Goal: Check status: Check status

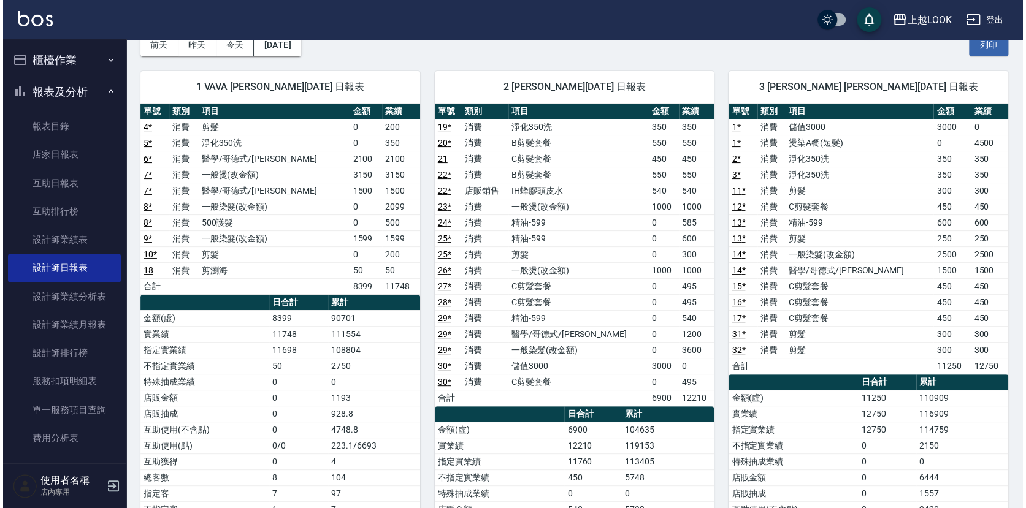
scroll to position [46, 0]
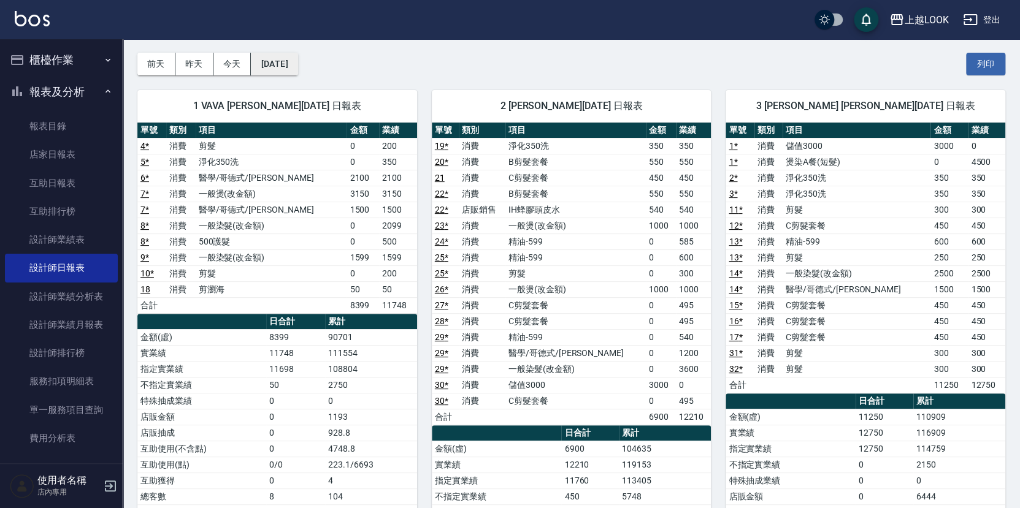
click at [285, 61] on button "[DATE]" at bounding box center [274, 64] width 47 height 23
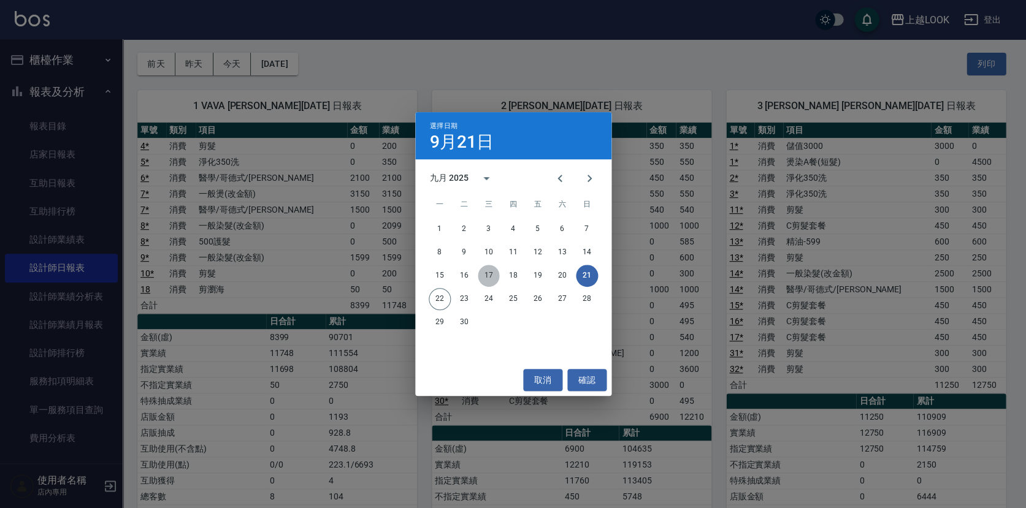
click at [489, 275] on button "17" at bounding box center [489, 276] width 22 height 22
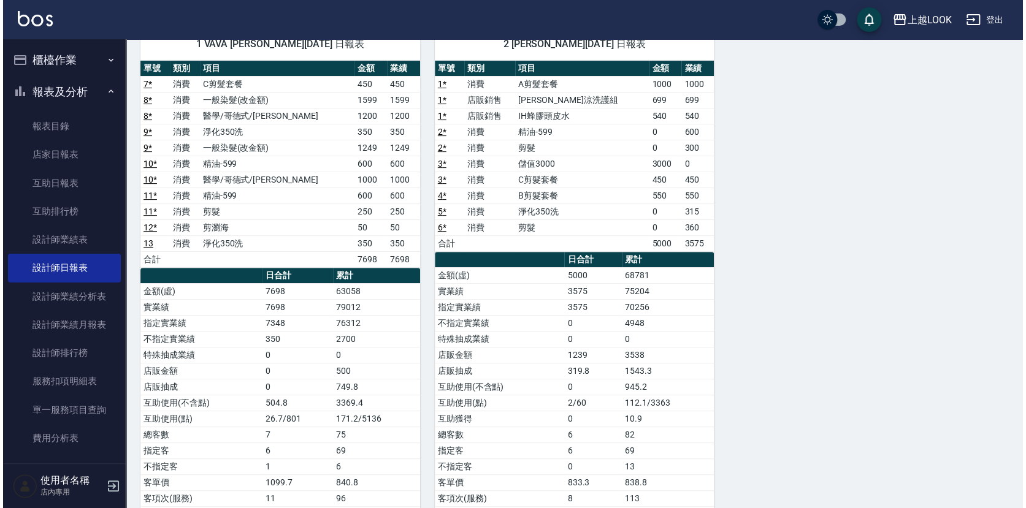
scroll to position [32, 0]
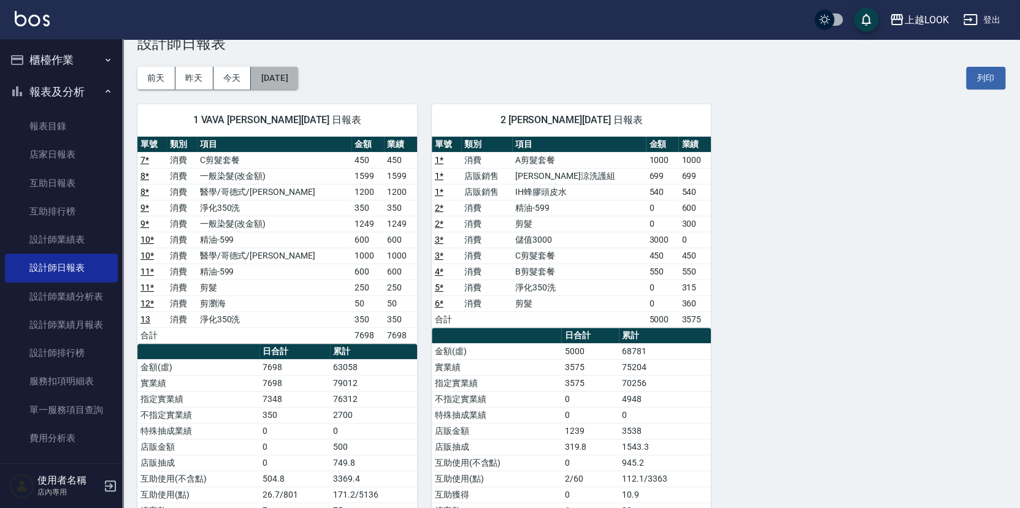
click at [281, 74] on button "[DATE]" at bounding box center [274, 78] width 47 height 23
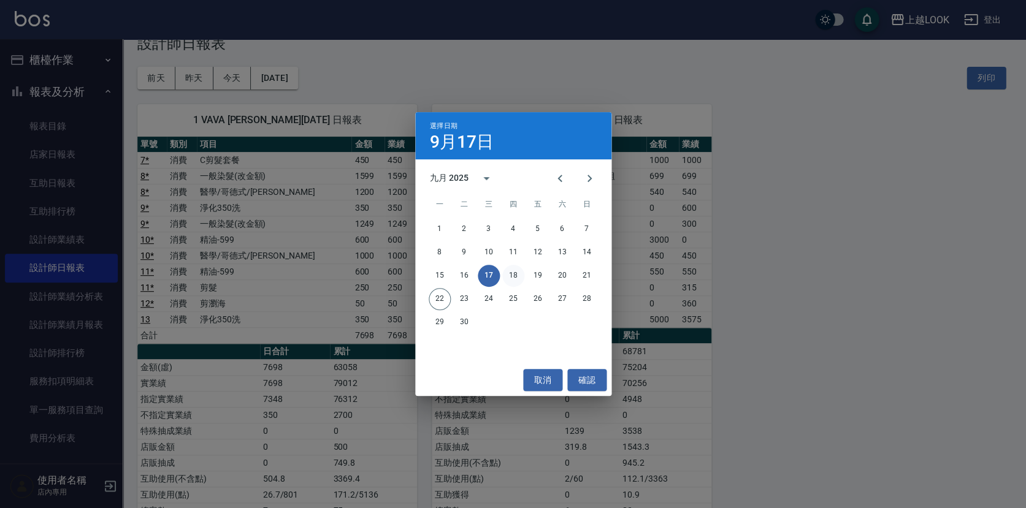
click at [517, 274] on button "18" at bounding box center [513, 276] width 22 height 22
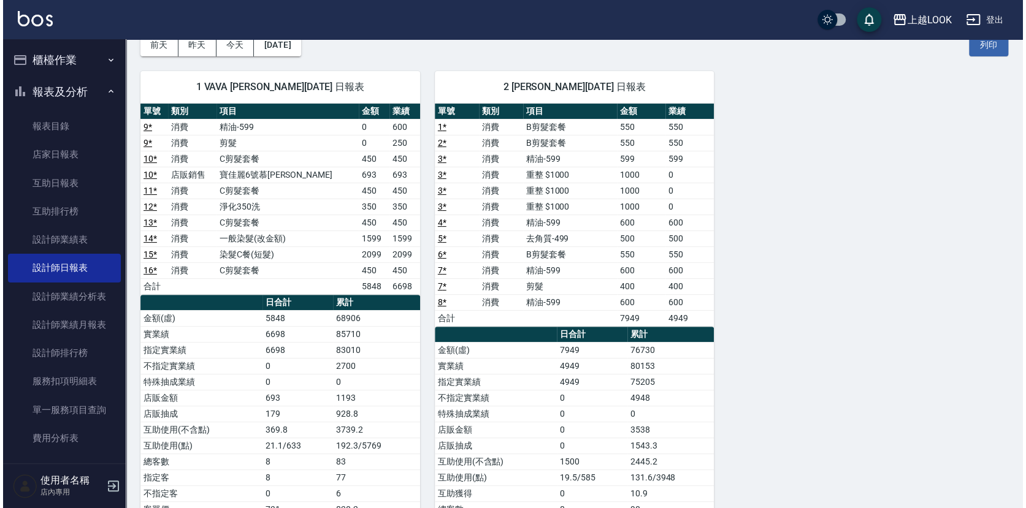
scroll to position [63, 0]
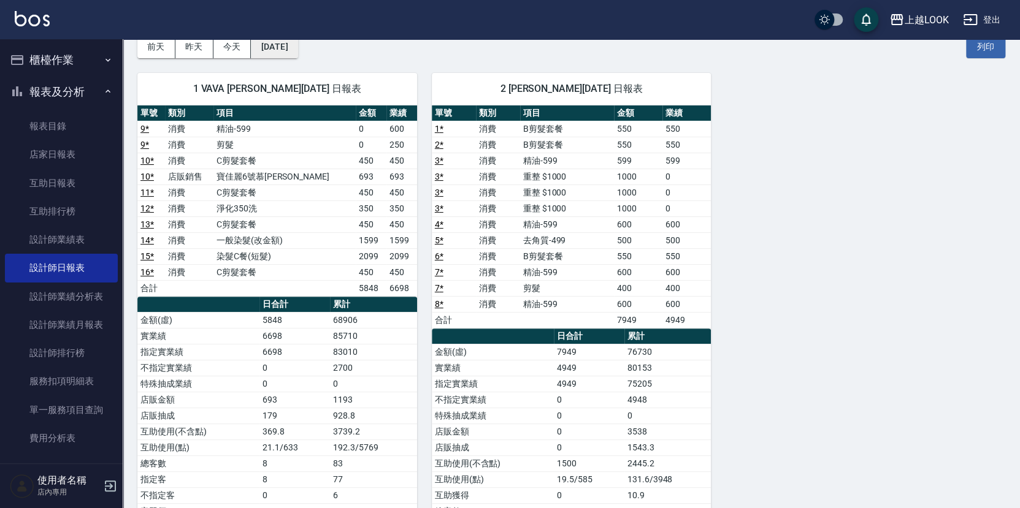
click at [283, 45] on button "[DATE]" at bounding box center [274, 47] width 47 height 23
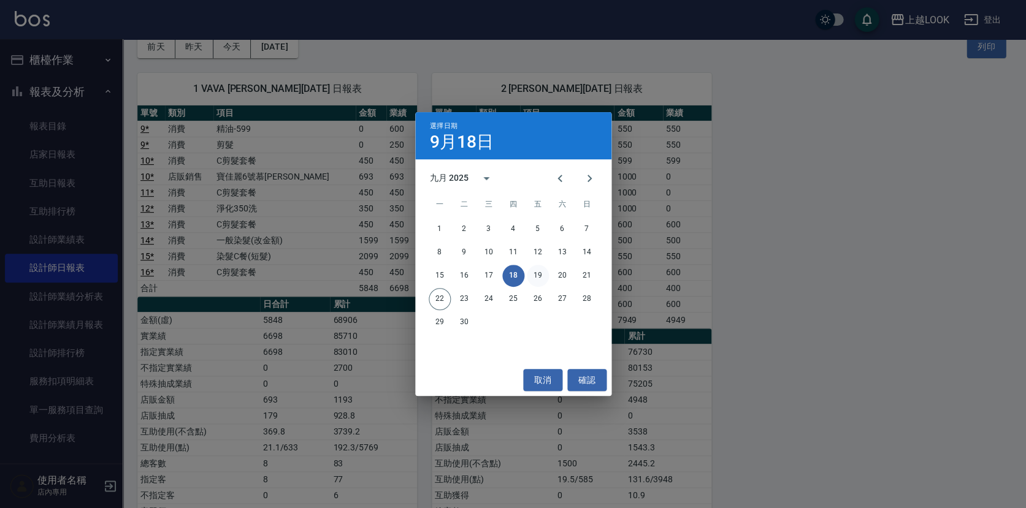
click at [539, 274] on button "19" at bounding box center [538, 276] width 22 height 22
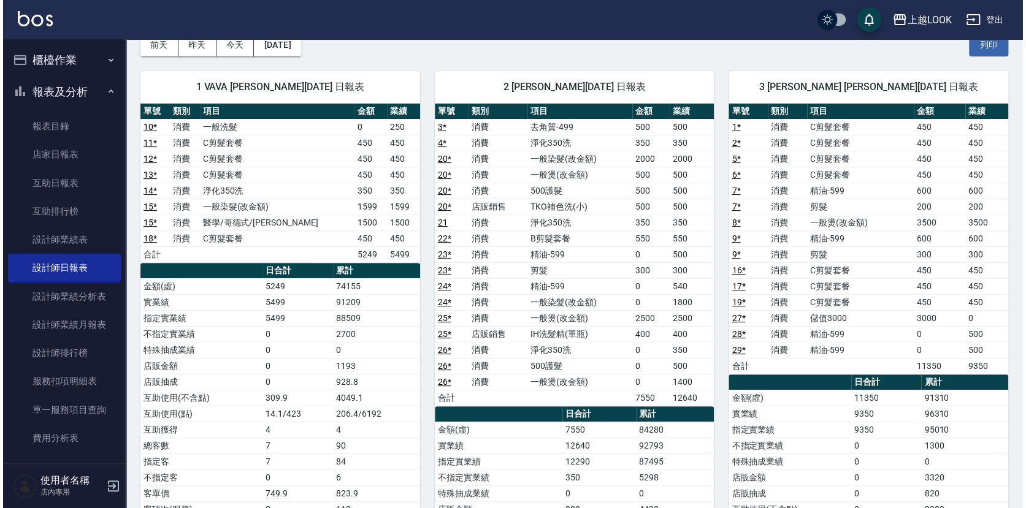
scroll to position [48, 0]
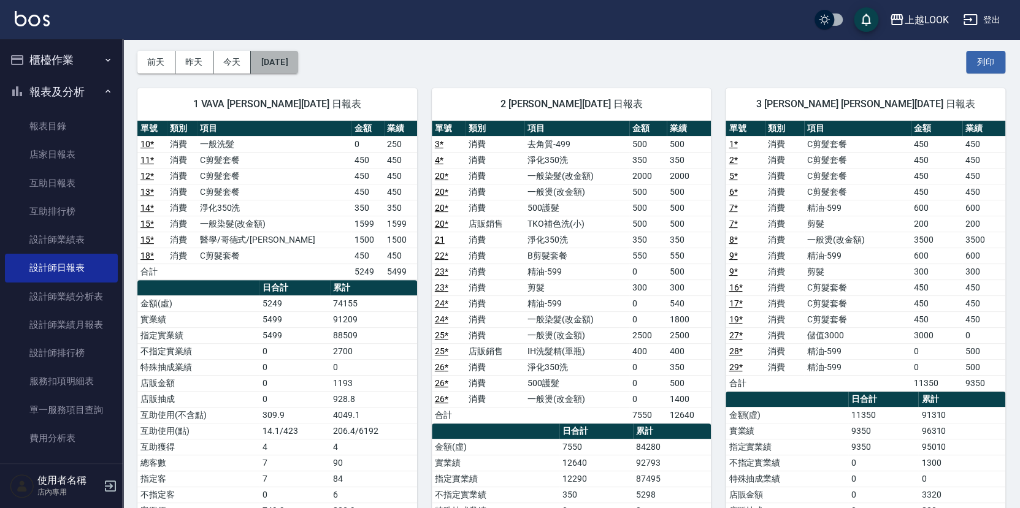
click at [278, 61] on button "[DATE]" at bounding box center [274, 62] width 47 height 23
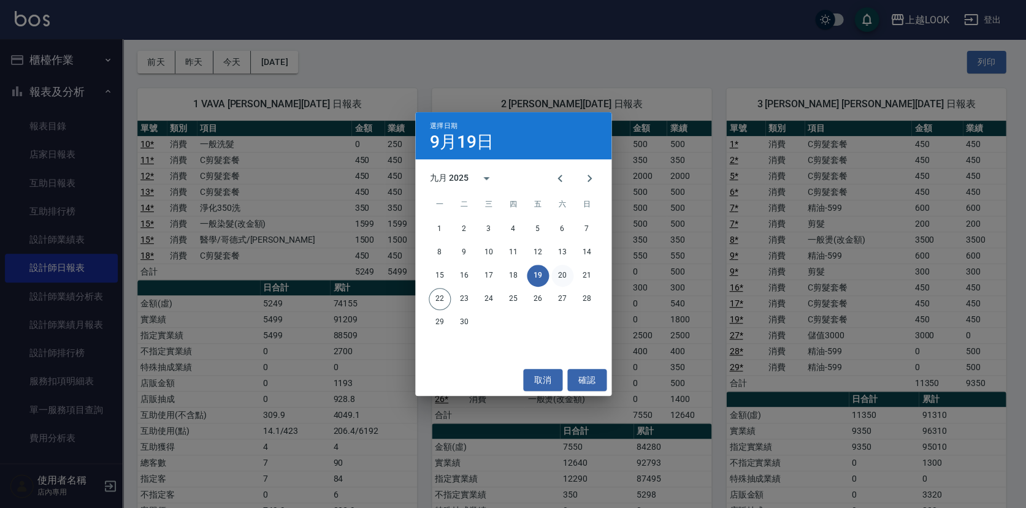
click at [561, 277] on button "20" at bounding box center [562, 276] width 22 height 22
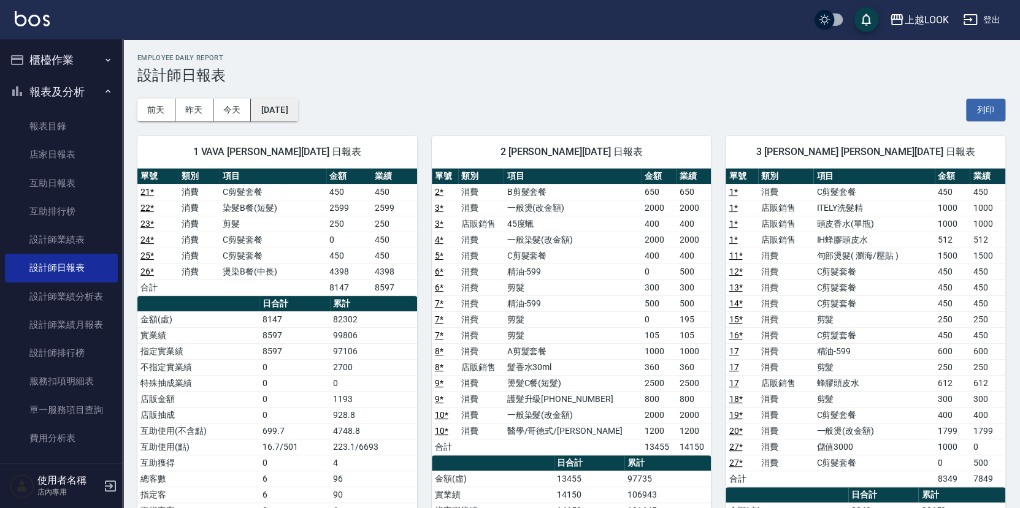
click at [288, 101] on button "[DATE]" at bounding box center [274, 110] width 47 height 23
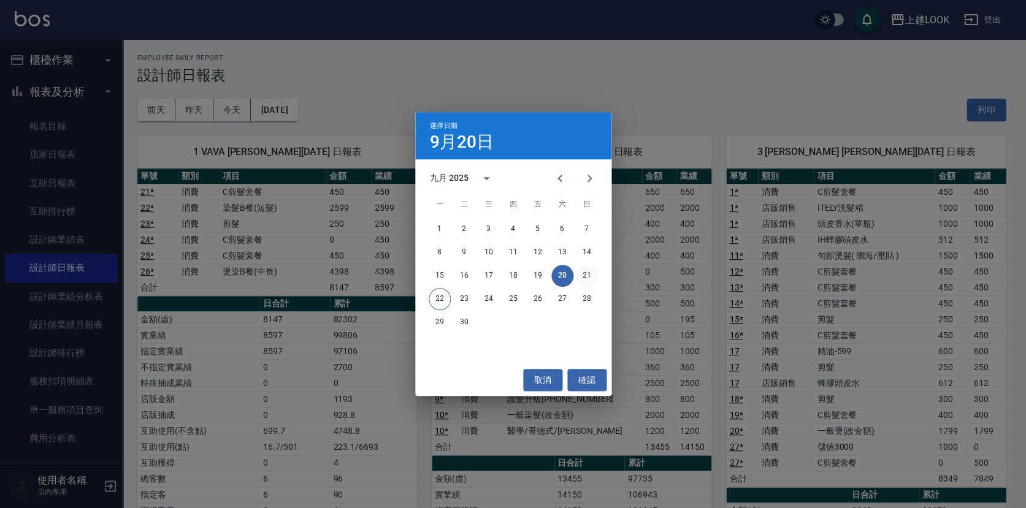
click at [592, 276] on button "21" at bounding box center [587, 276] width 22 height 22
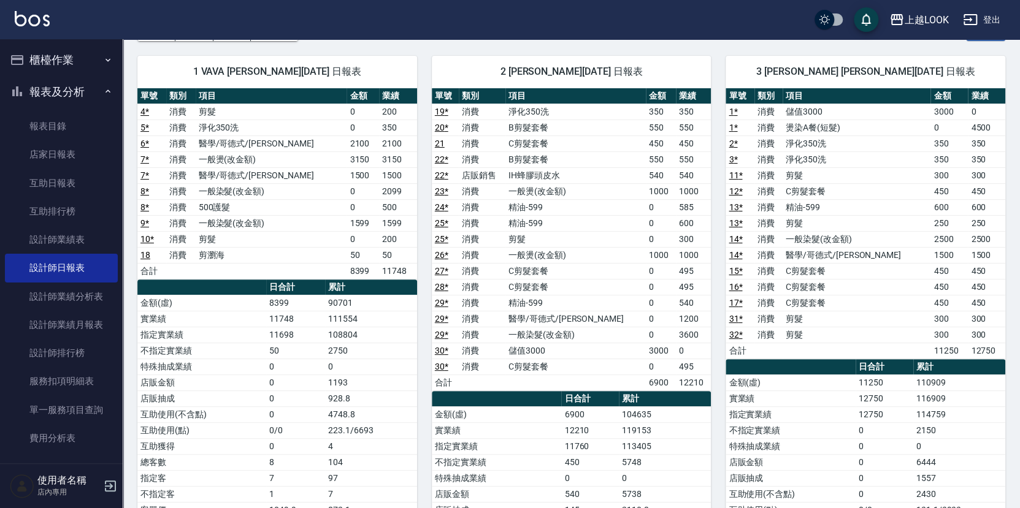
scroll to position [50, 0]
